Goal: Navigation & Orientation: Find specific page/section

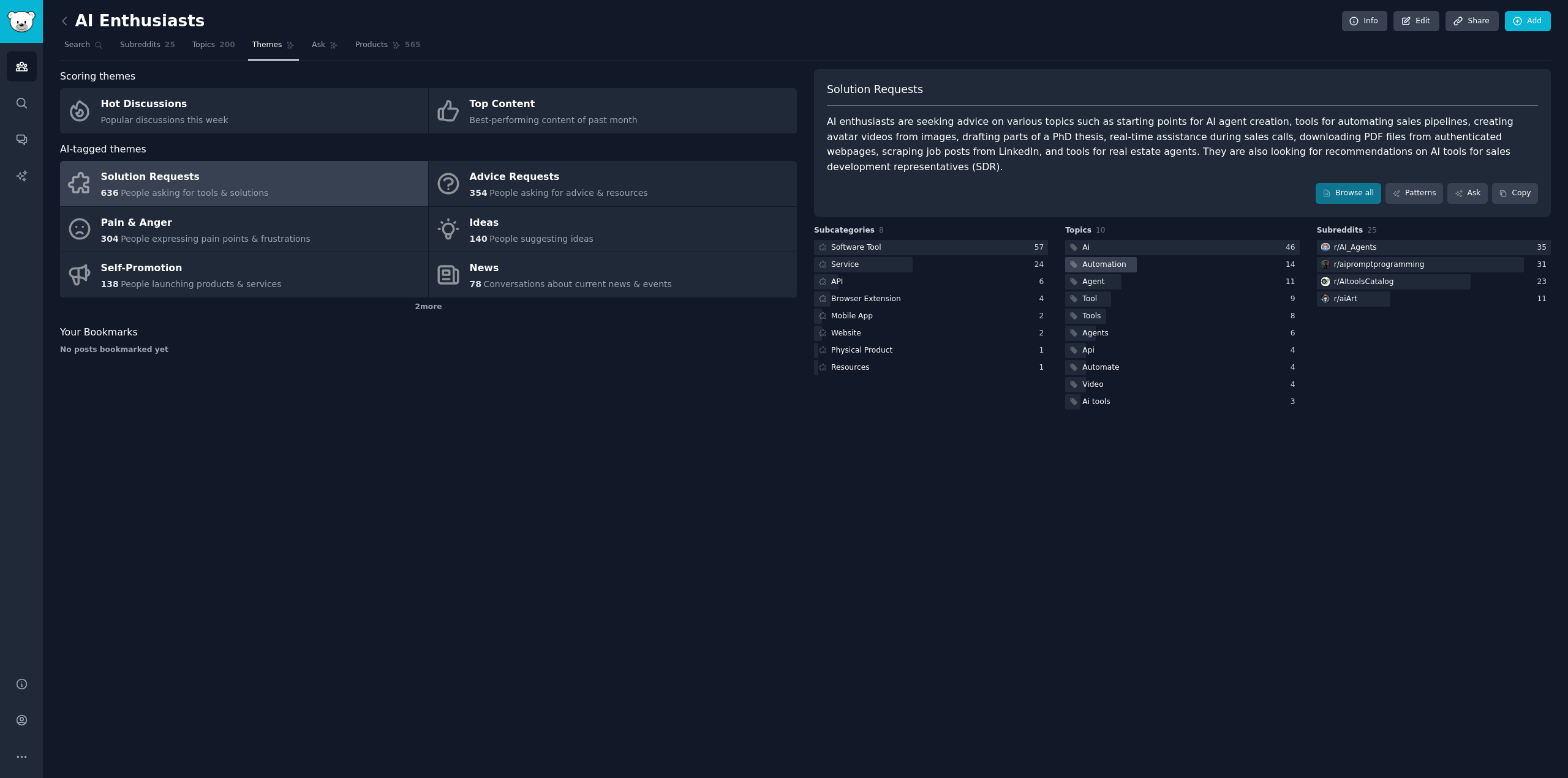
click at [1129, 257] on div at bounding box center [1100, 264] width 71 height 15
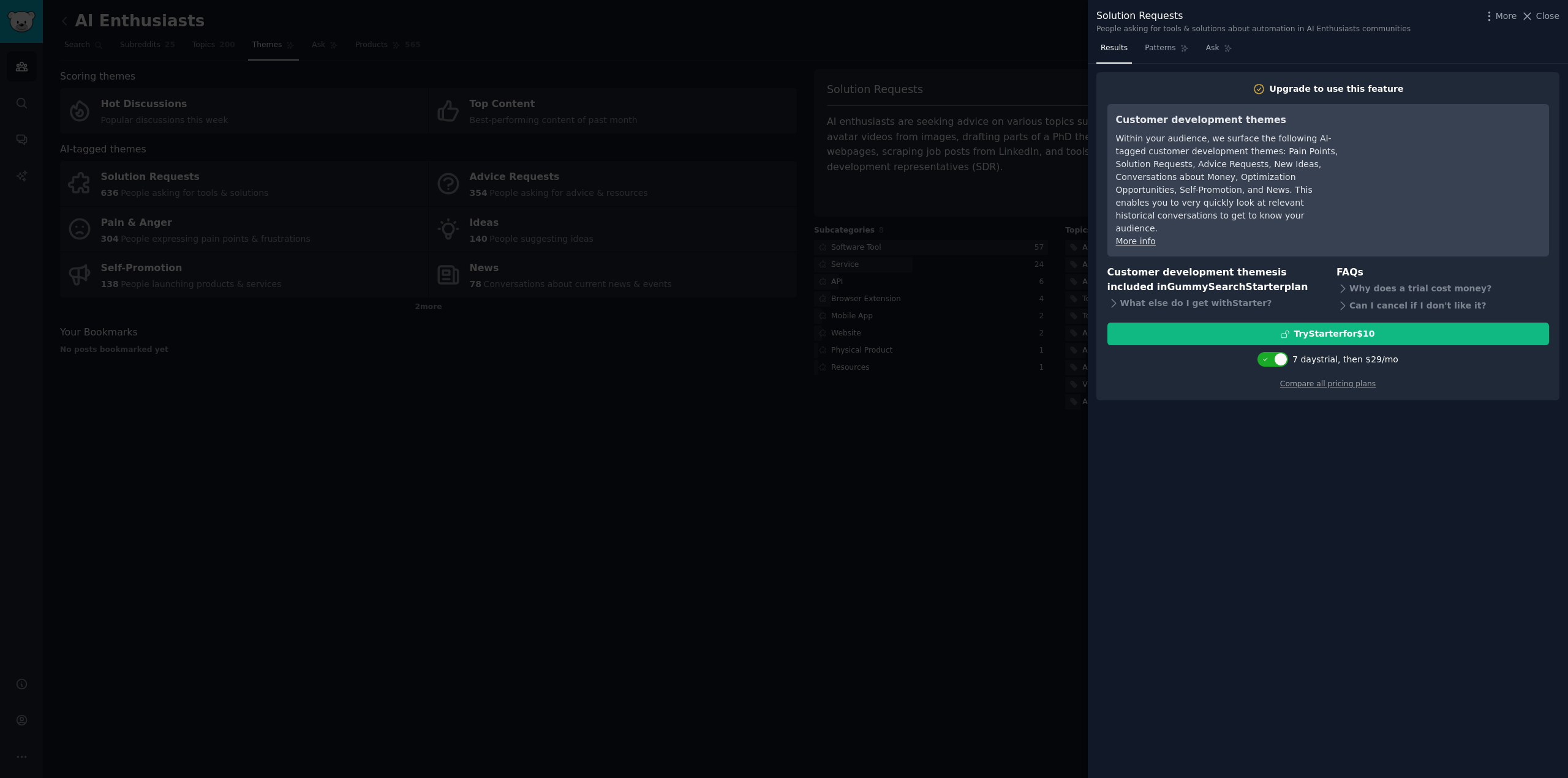
click at [1067, 433] on div at bounding box center [784, 389] width 1568 height 778
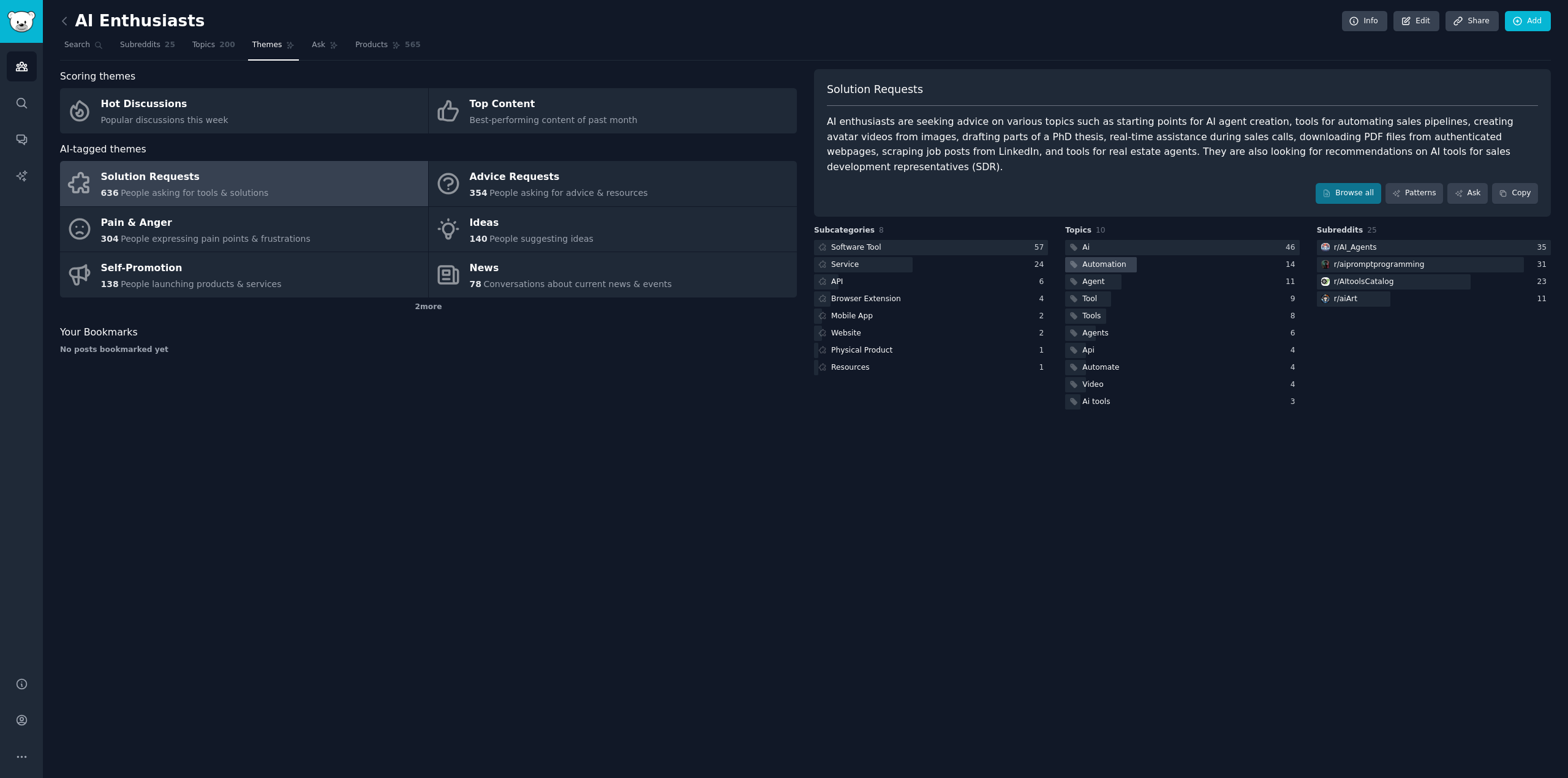
click at [1115, 260] on div "Automation" at bounding box center [1103, 265] width 43 height 11
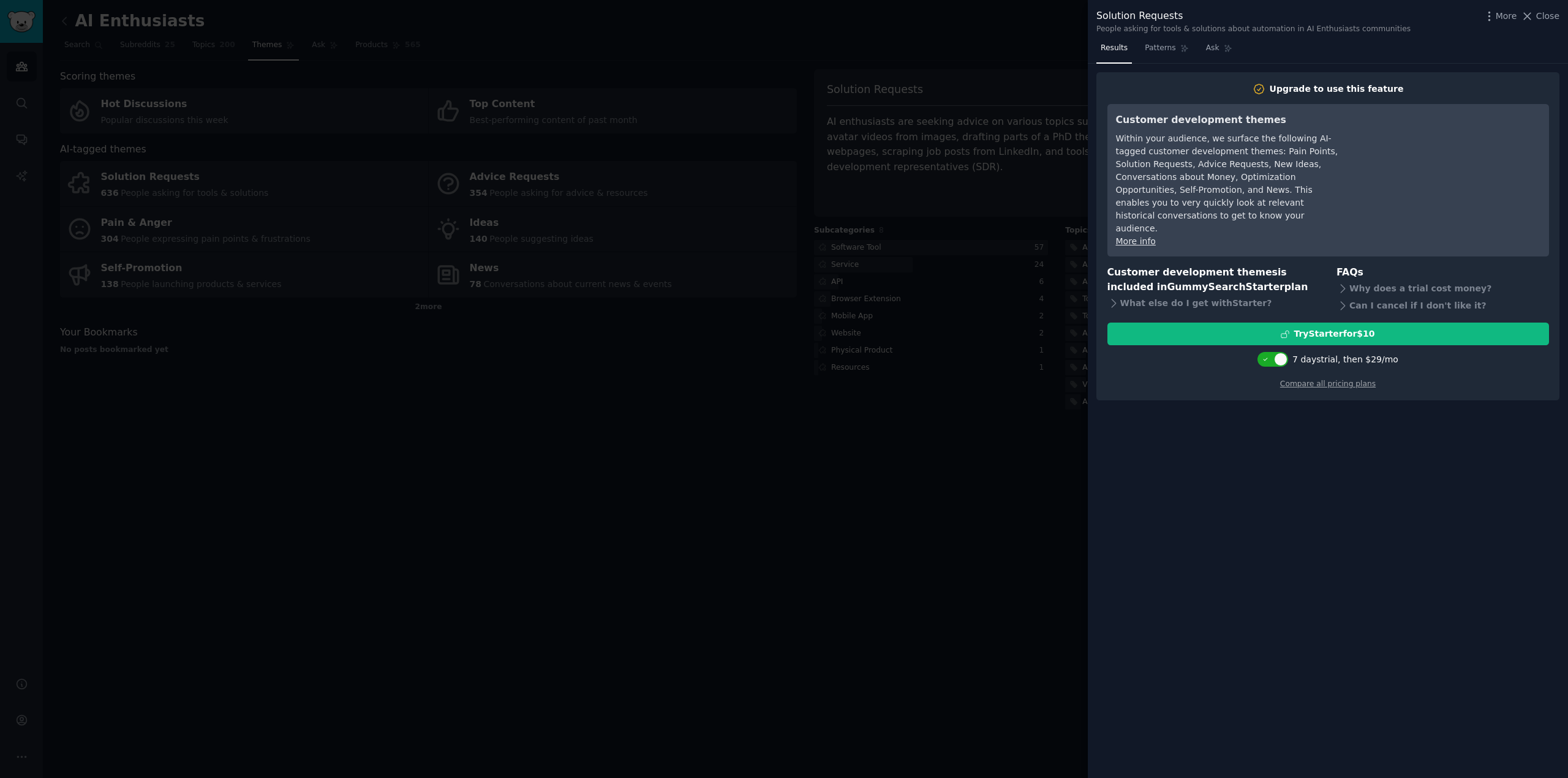
click at [1018, 503] on div at bounding box center [784, 389] width 1568 height 778
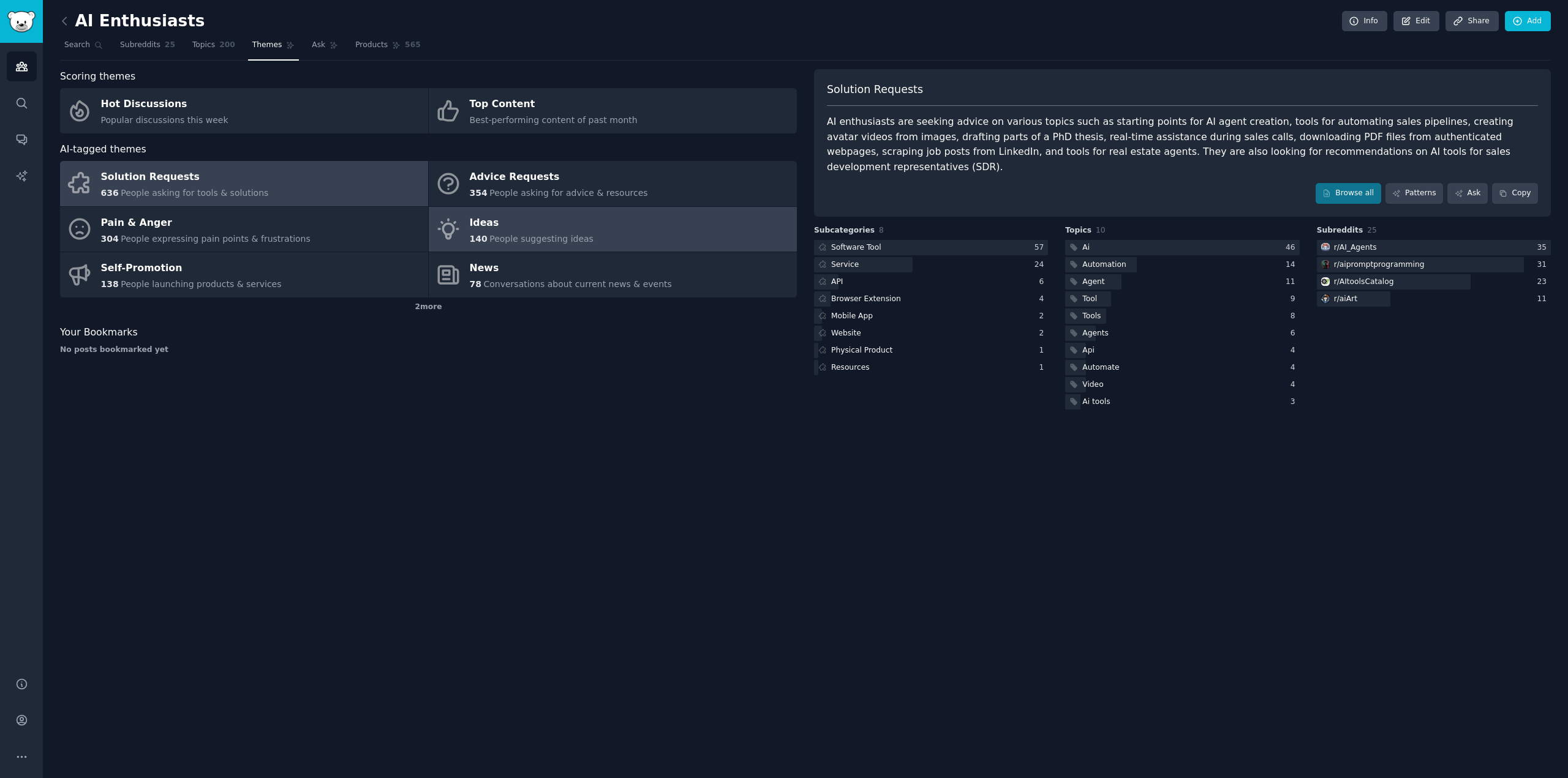
click at [563, 213] on div "Ideas" at bounding box center [532, 222] width 124 height 19
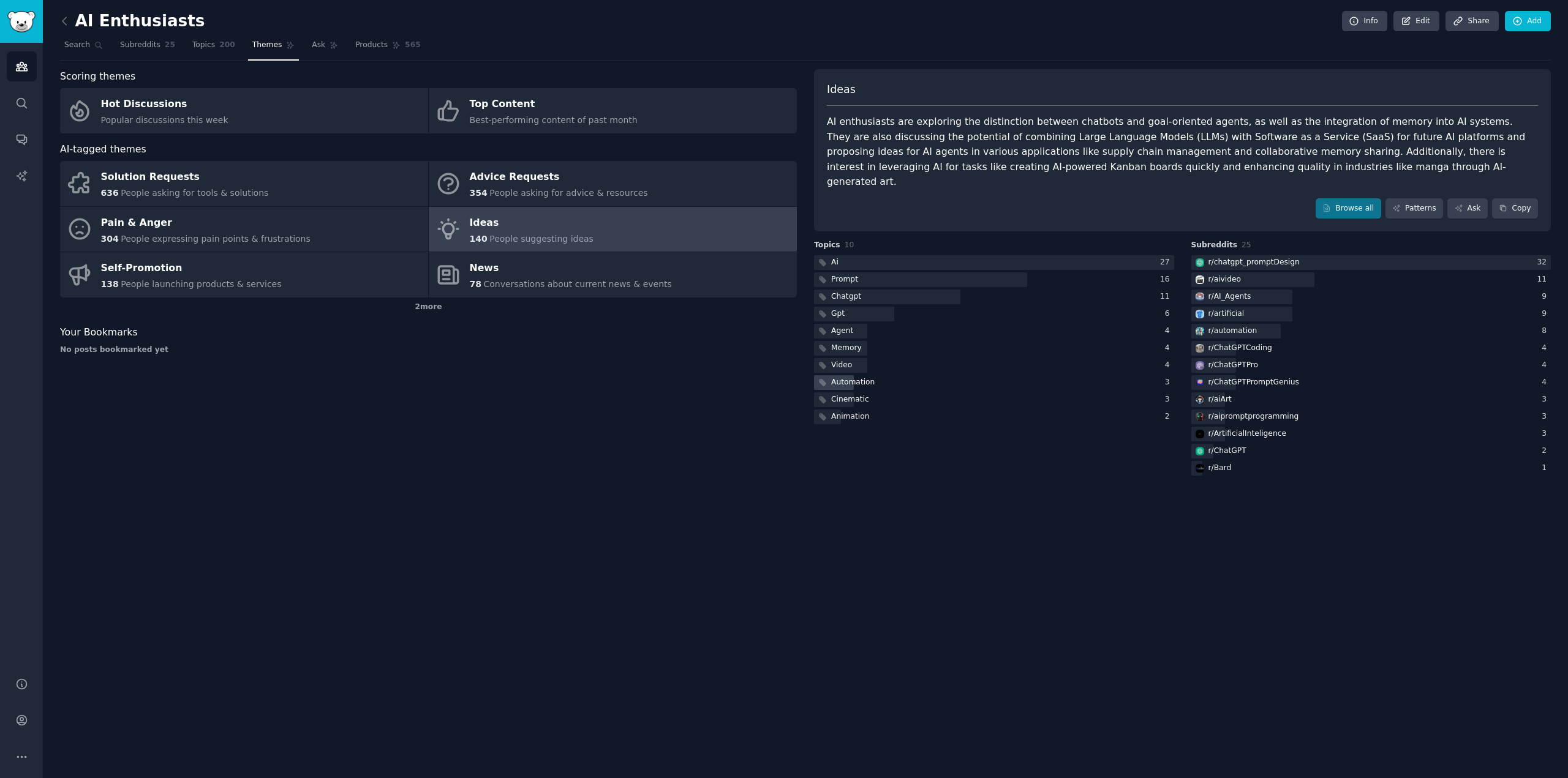
click at [855, 377] on div "Automation" at bounding box center [853, 383] width 43 height 11
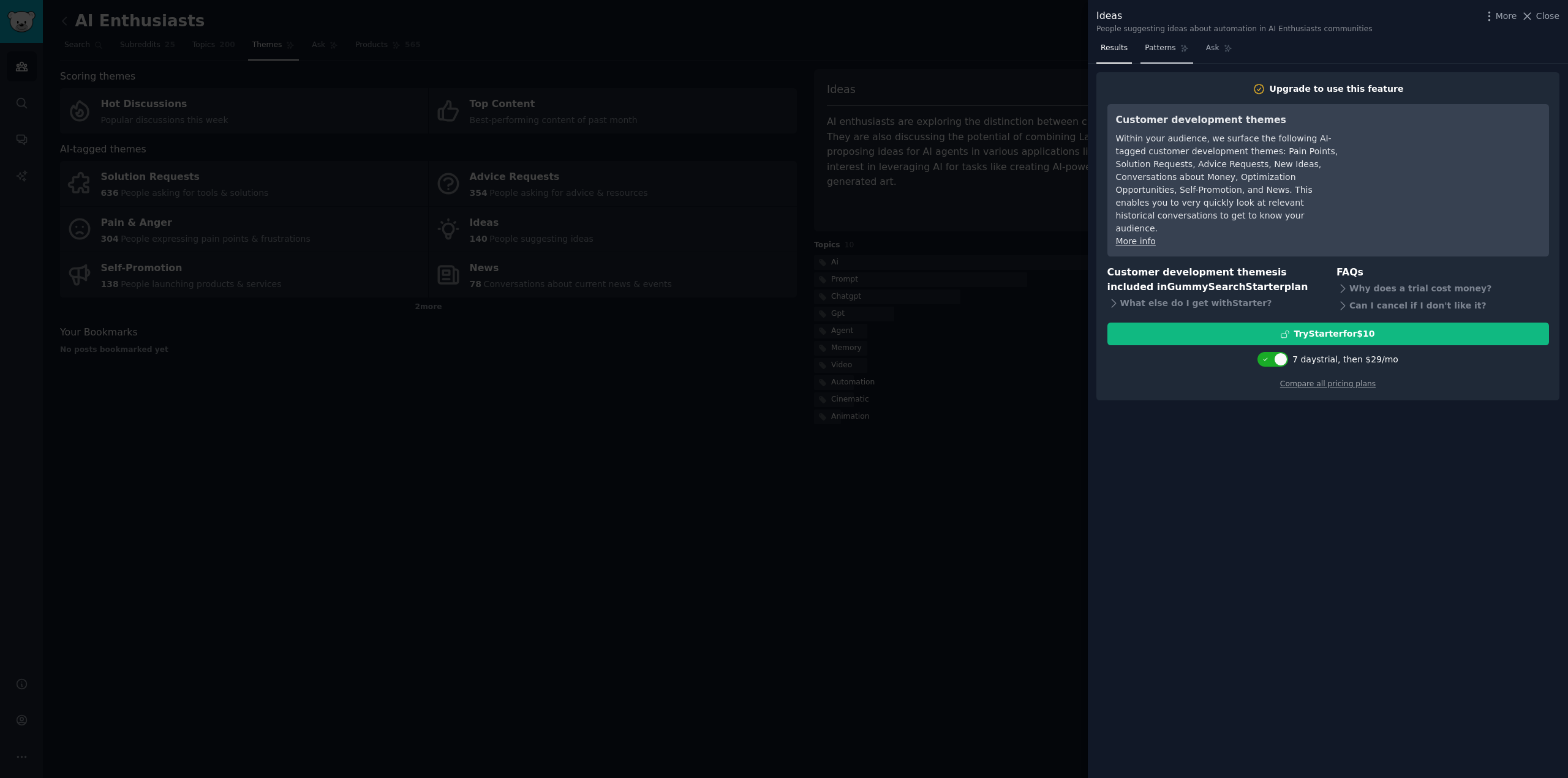
click at [1162, 50] on span "Patterns" at bounding box center [1160, 48] width 30 height 11
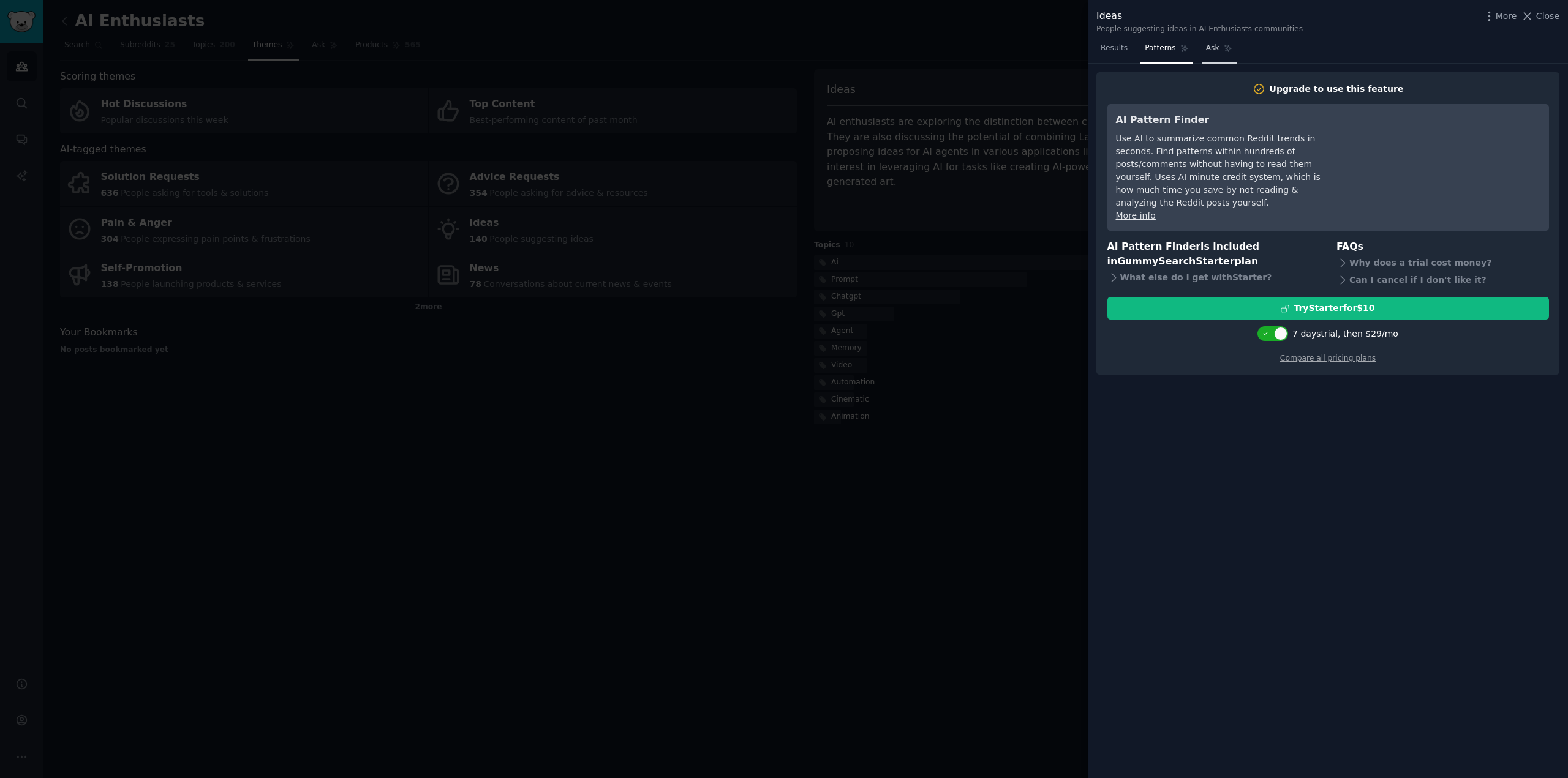
click at [1206, 46] on span "Ask" at bounding box center [1213, 48] width 14 height 11
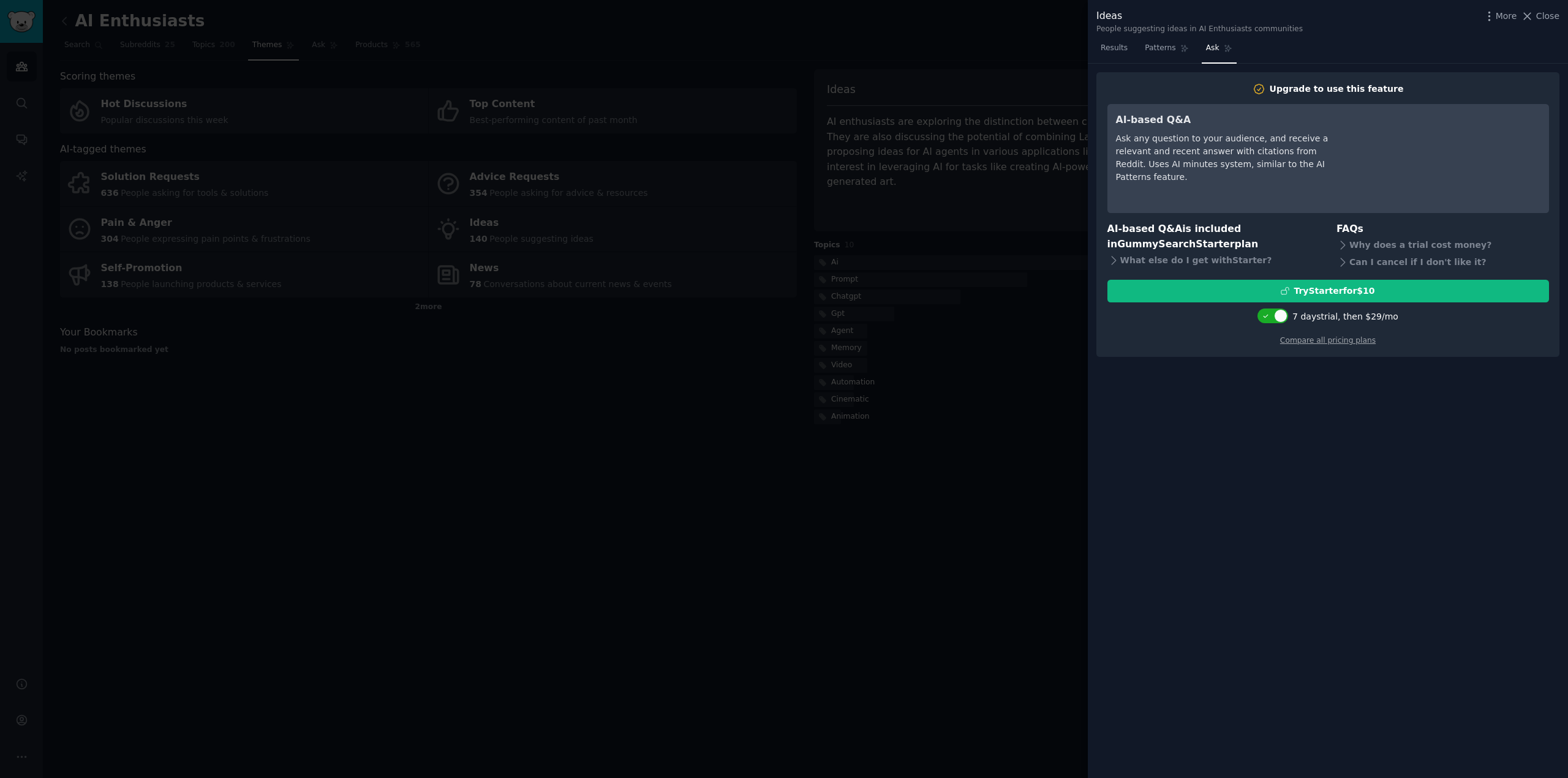
click at [1005, 528] on div at bounding box center [784, 389] width 1568 height 778
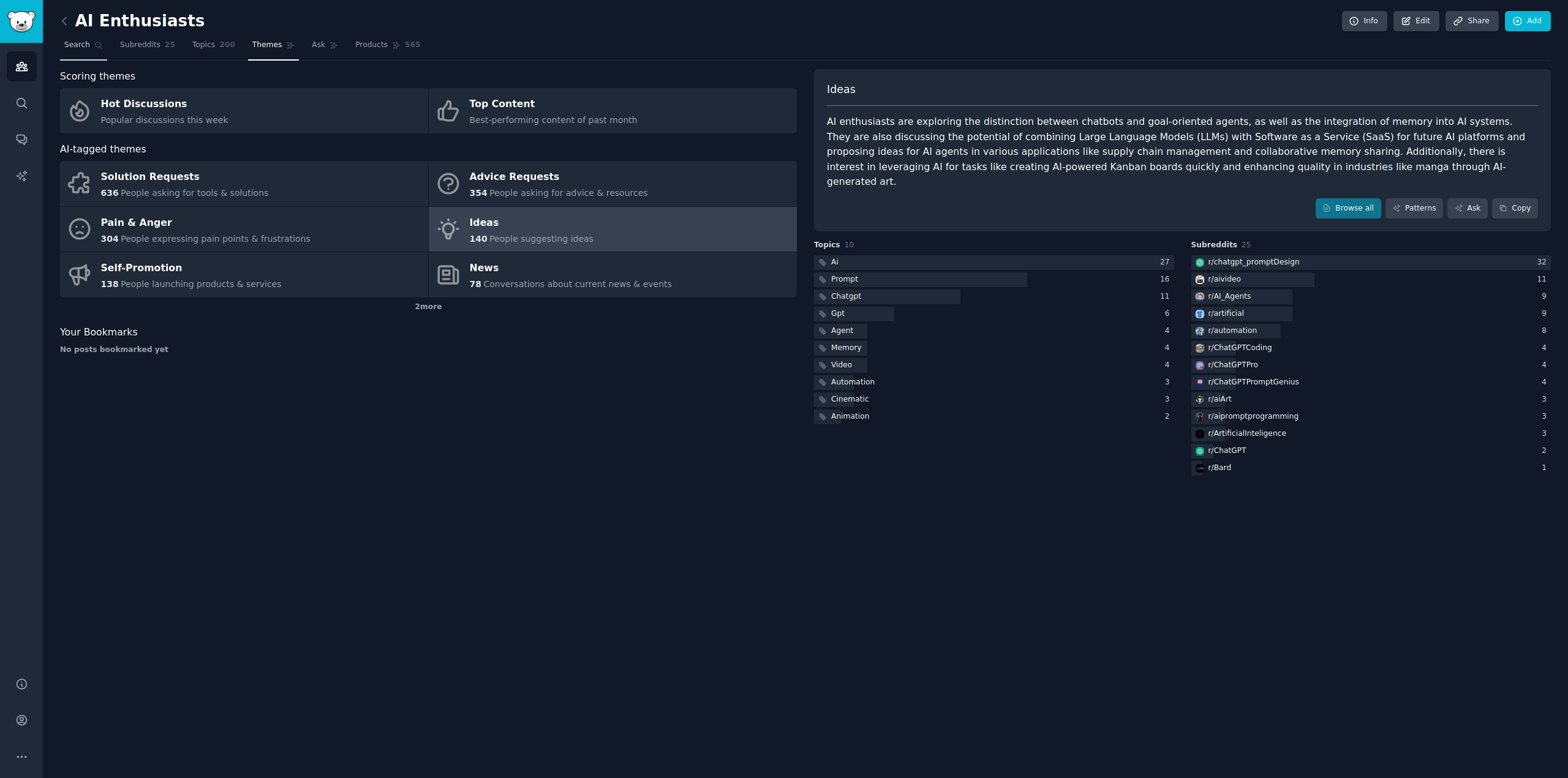
click at [85, 50] on span "Search" at bounding box center [76, 45] width 25 height 11
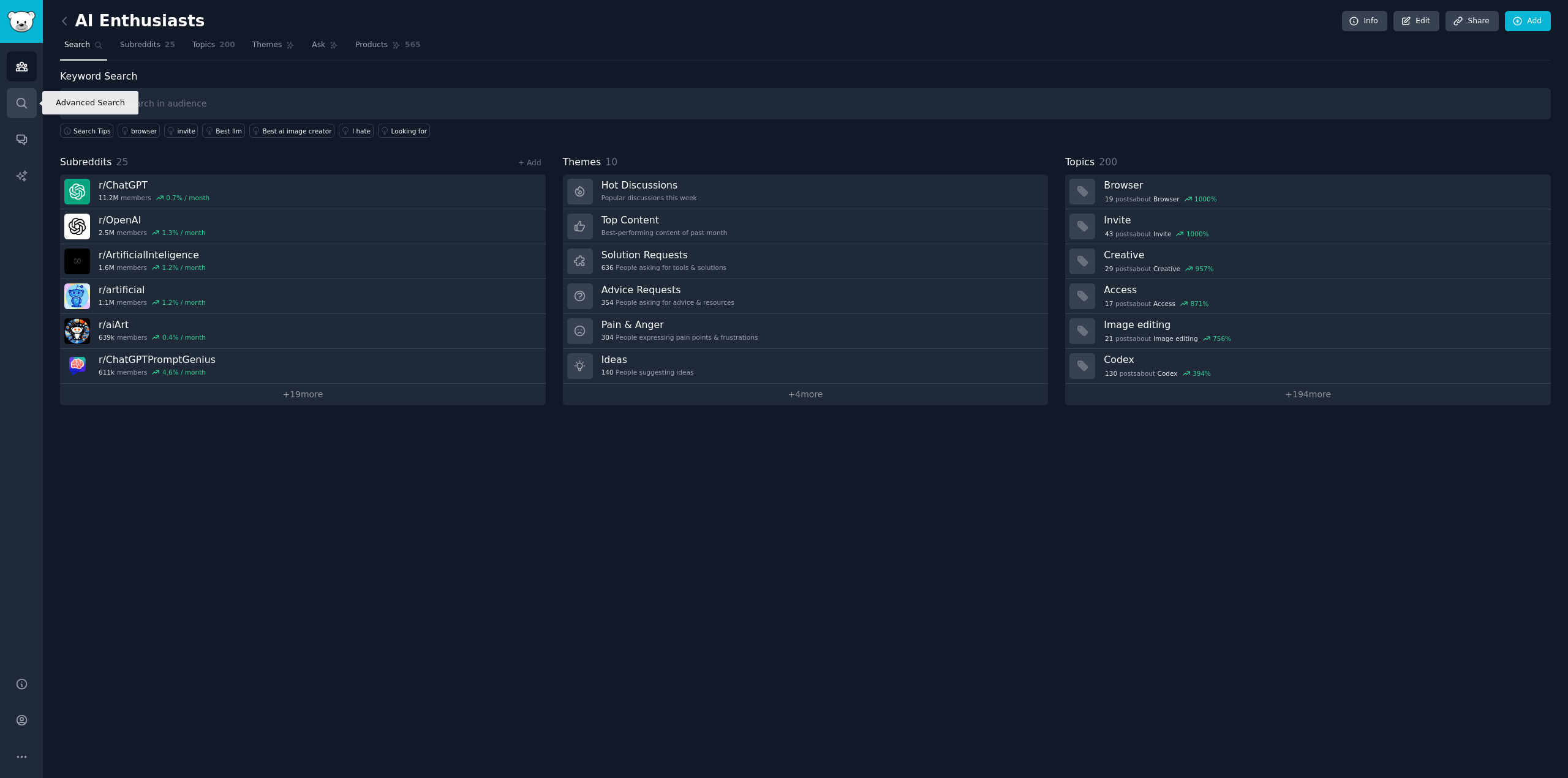
click at [12, 107] on link "Search" at bounding box center [22, 103] width 30 height 30
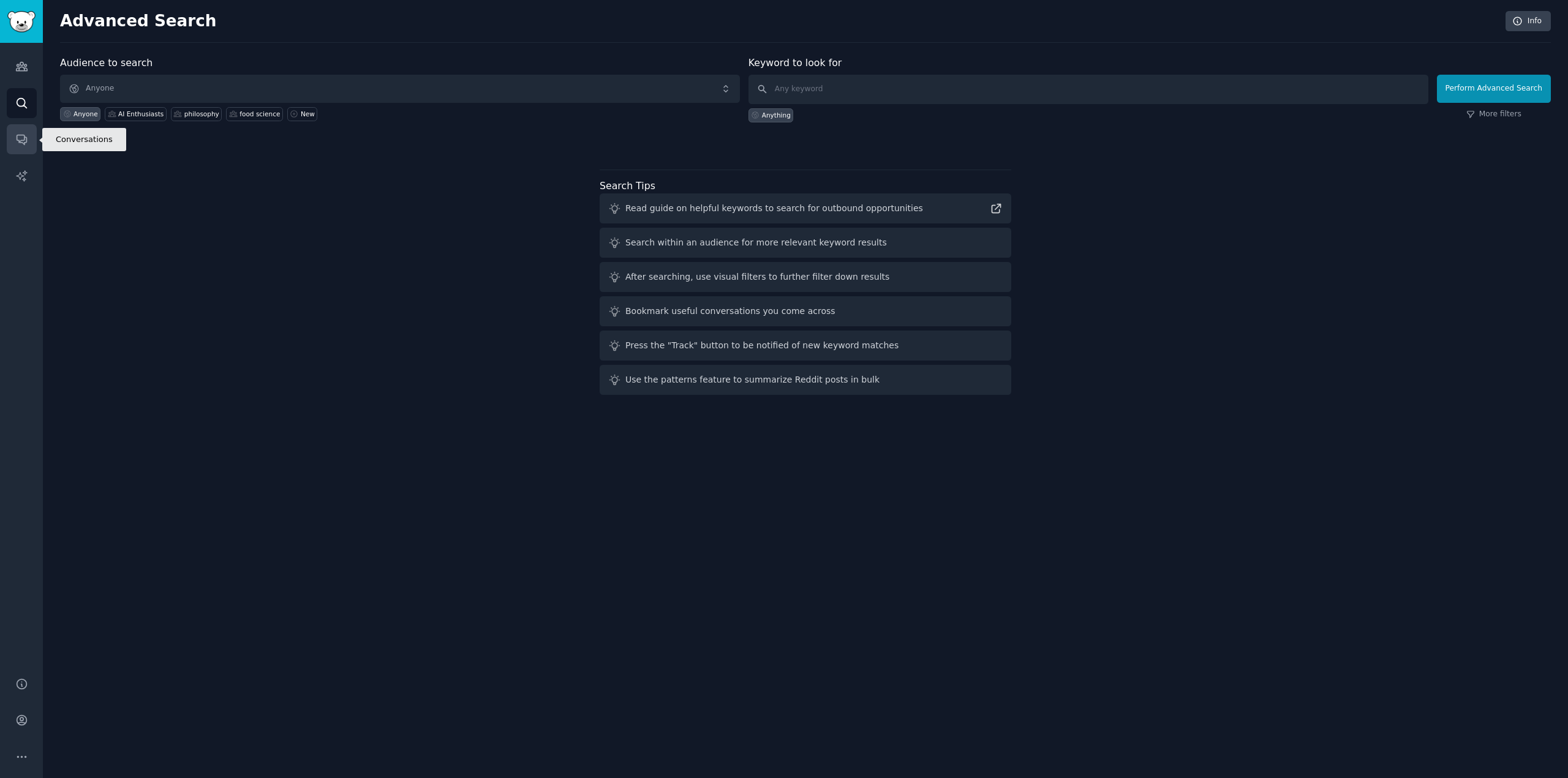
click at [23, 136] on icon "Sidebar" at bounding box center [21, 139] width 13 height 13
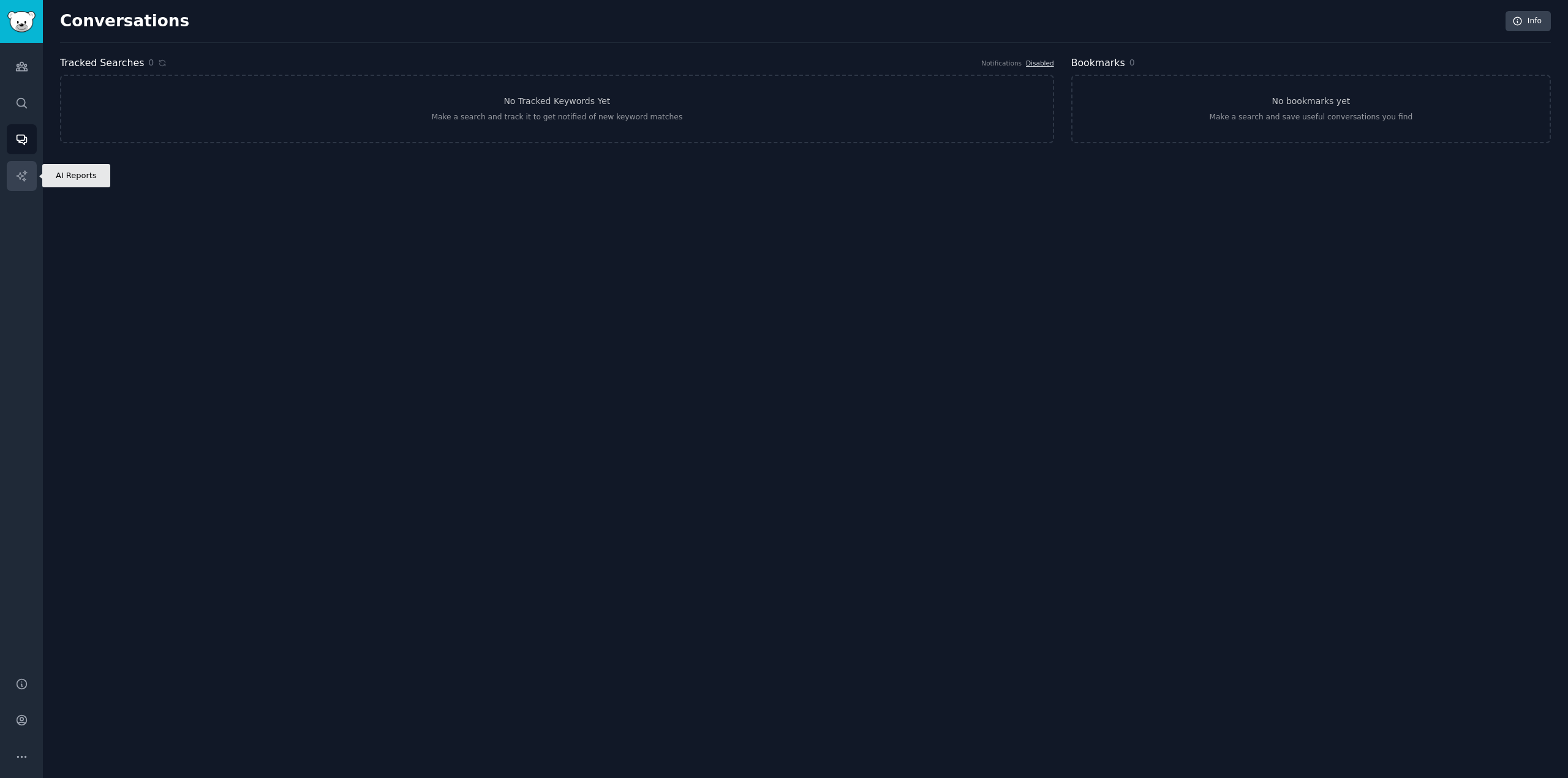
click at [23, 176] on icon "Sidebar" at bounding box center [21, 175] width 10 height 10
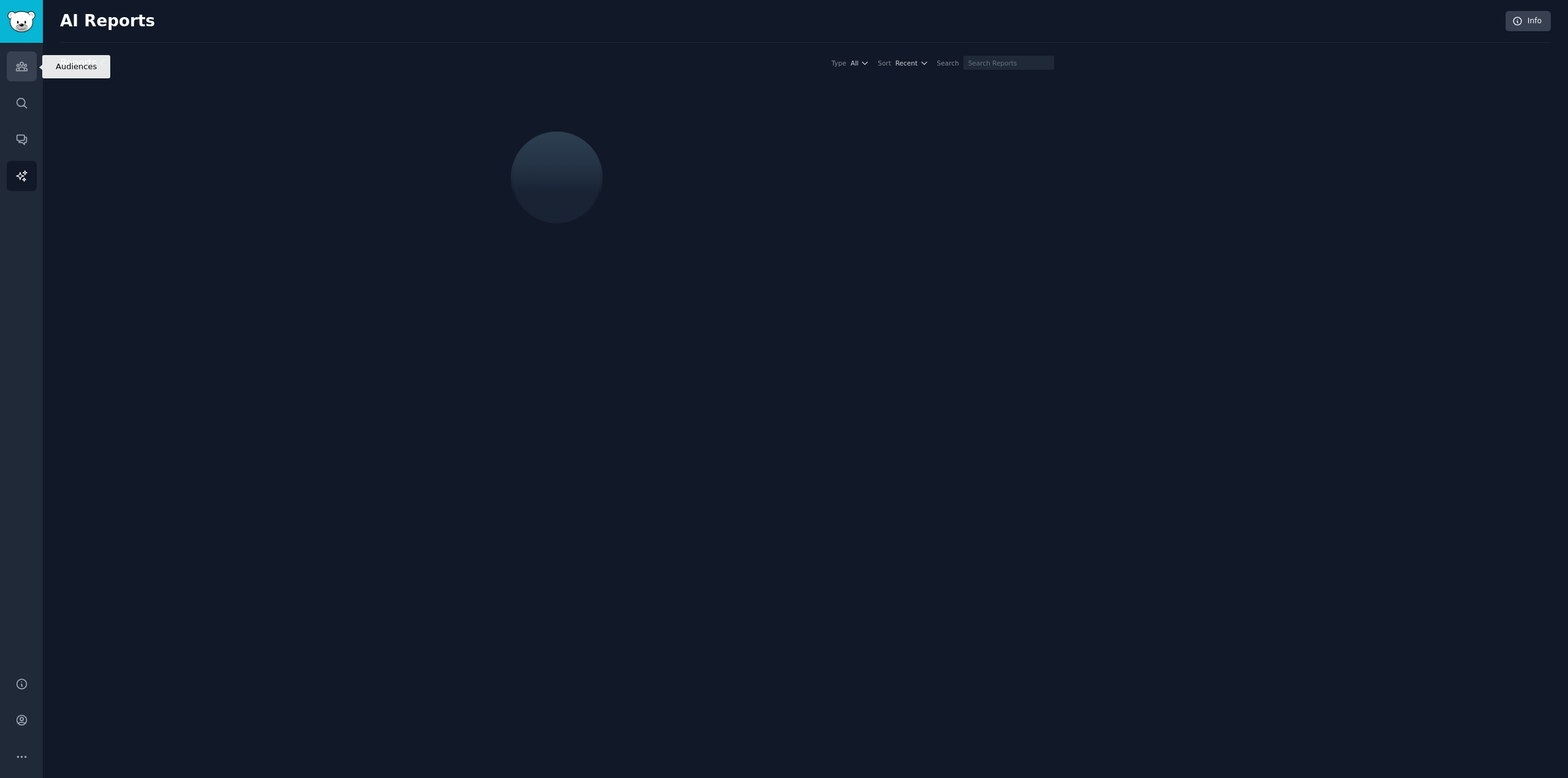
click at [16, 62] on icon "Sidebar" at bounding box center [21, 66] width 13 height 13
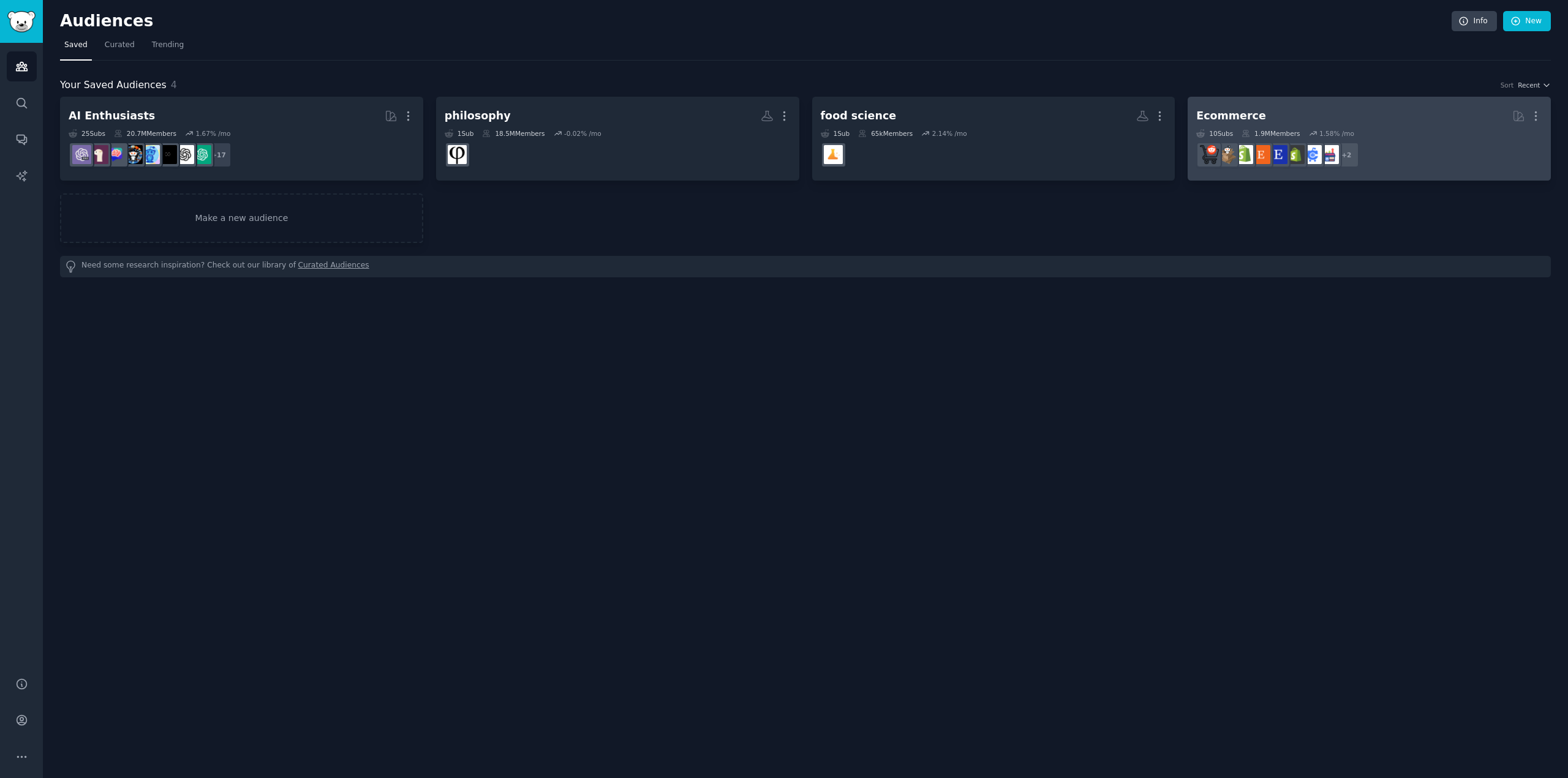
click at [1424, 140] on dd "r/Random_Acts_of_Etsy, r/AmazonSeller + 2" at bounding box center [1369, 155] width 346 height 34
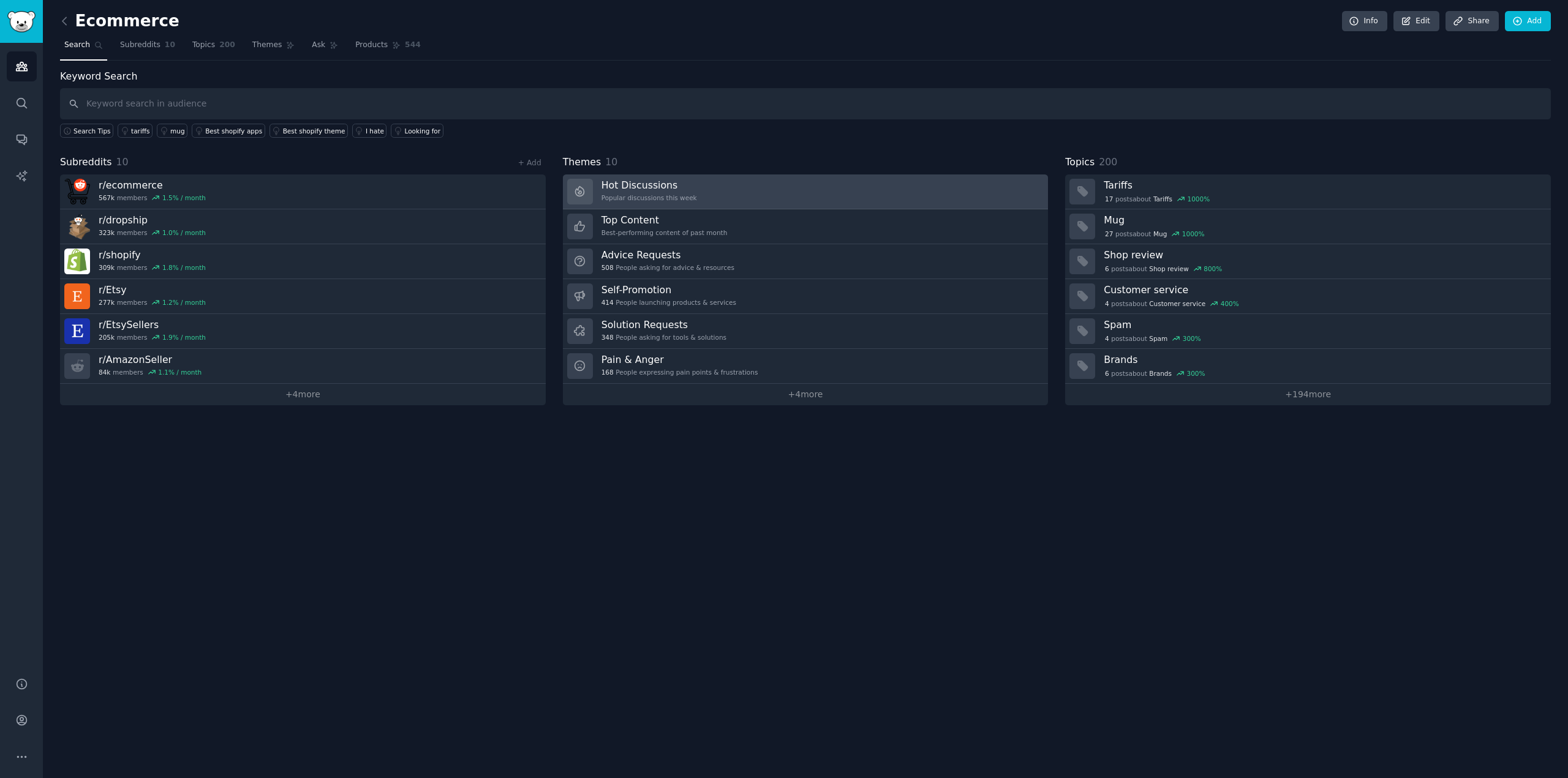
click at [890, 185] on link "Hot Discussions Popular discussions this week" at bounding box center [805, 191] width 485 height 35
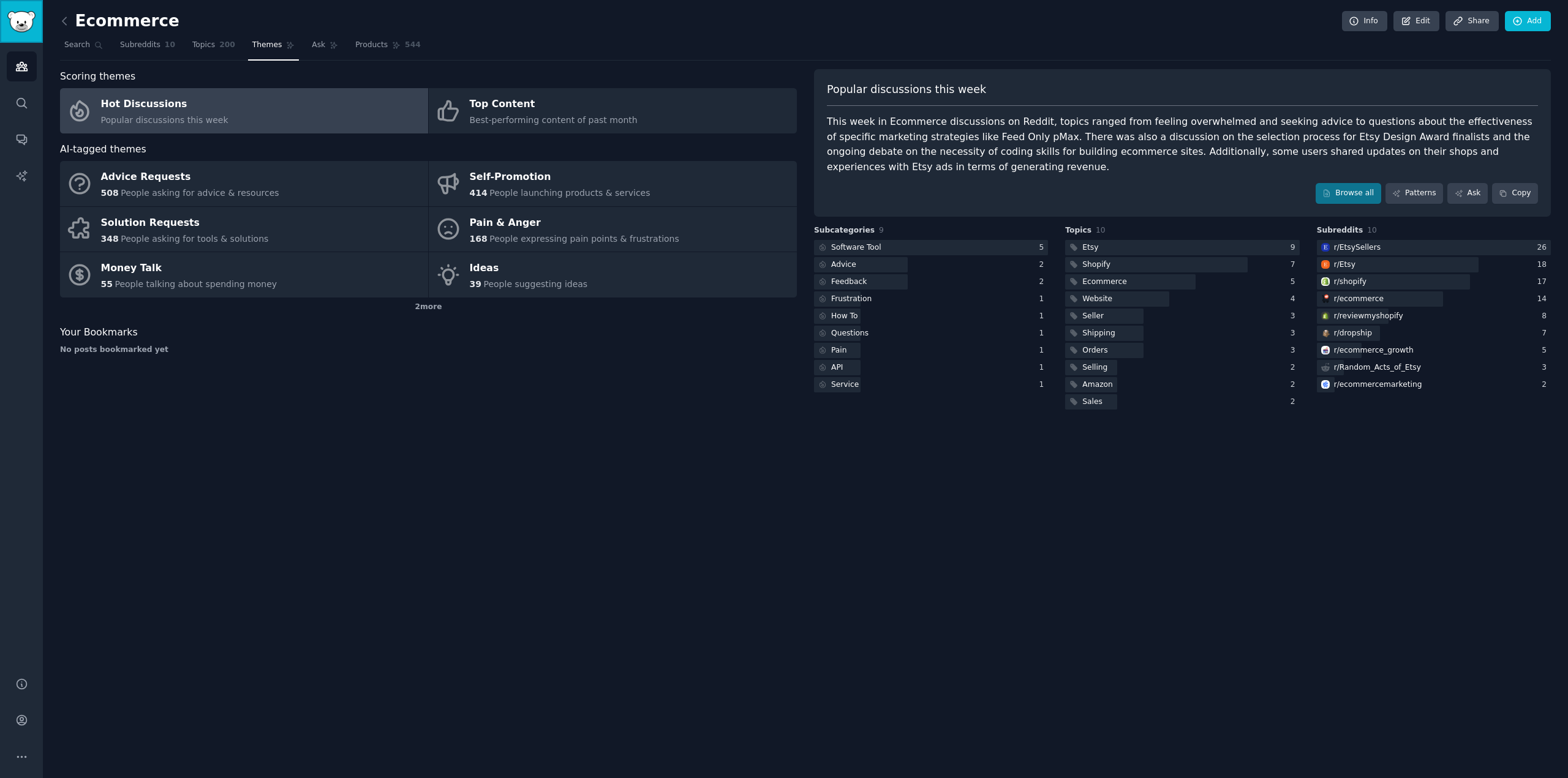
click at [23, 13] on img "Sidebar" at bounding box center [21, 21] width 28 height 21
